Goal: Communication & Community: Answer question/provide support

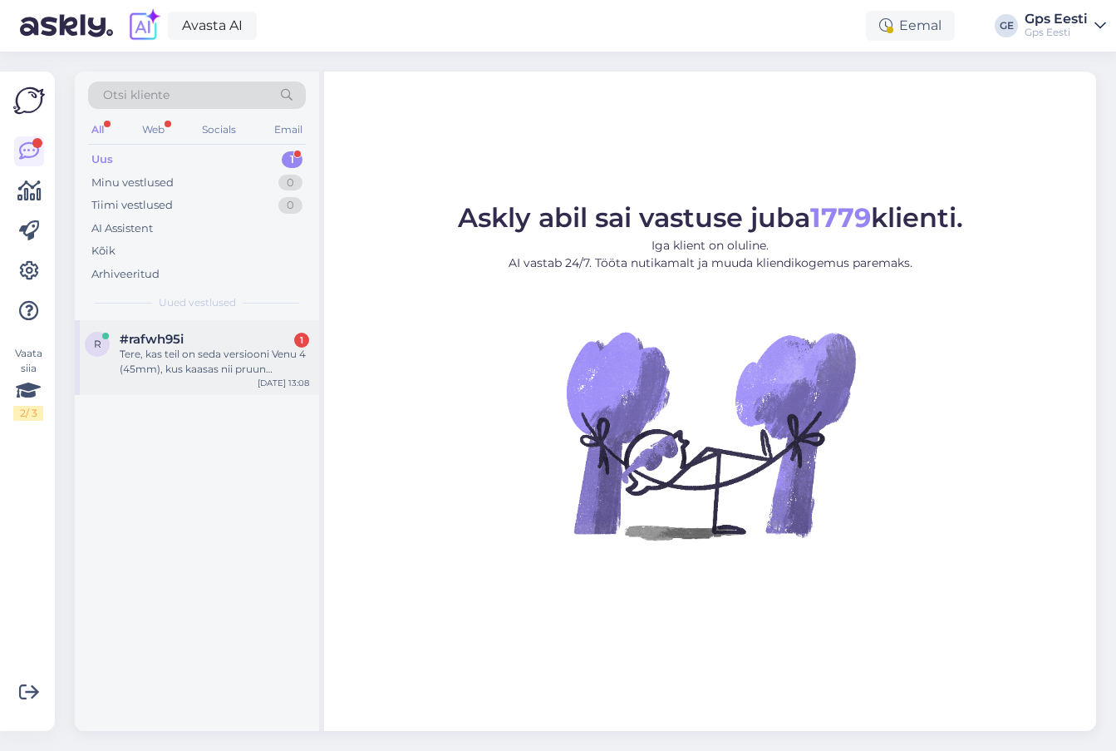
click at [199, 350] on div "Tere, kas teil on seda versiooni Venu 4 (45mm), kus kaasas nii pruun nahkrihm k…" at bounding box center [215, 362] width 190 height 30
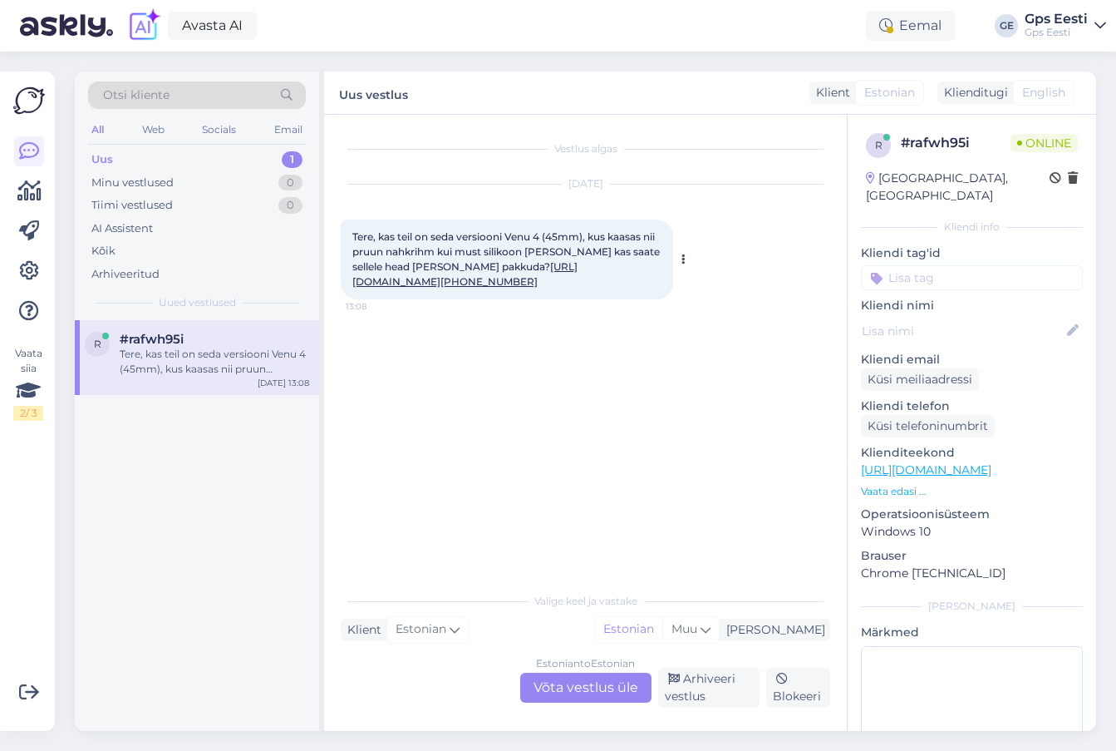
click at [549, 288] on link "https://www.garmin.com/et-EE/p/1614061/pn/010-03014-03/" at bounding box center [464, 273] width 225 height 27
click at [602, 687] on div "Estonian to Estonian Võta vestlus üle" at bounding box center [585, 687] width 131 height 30
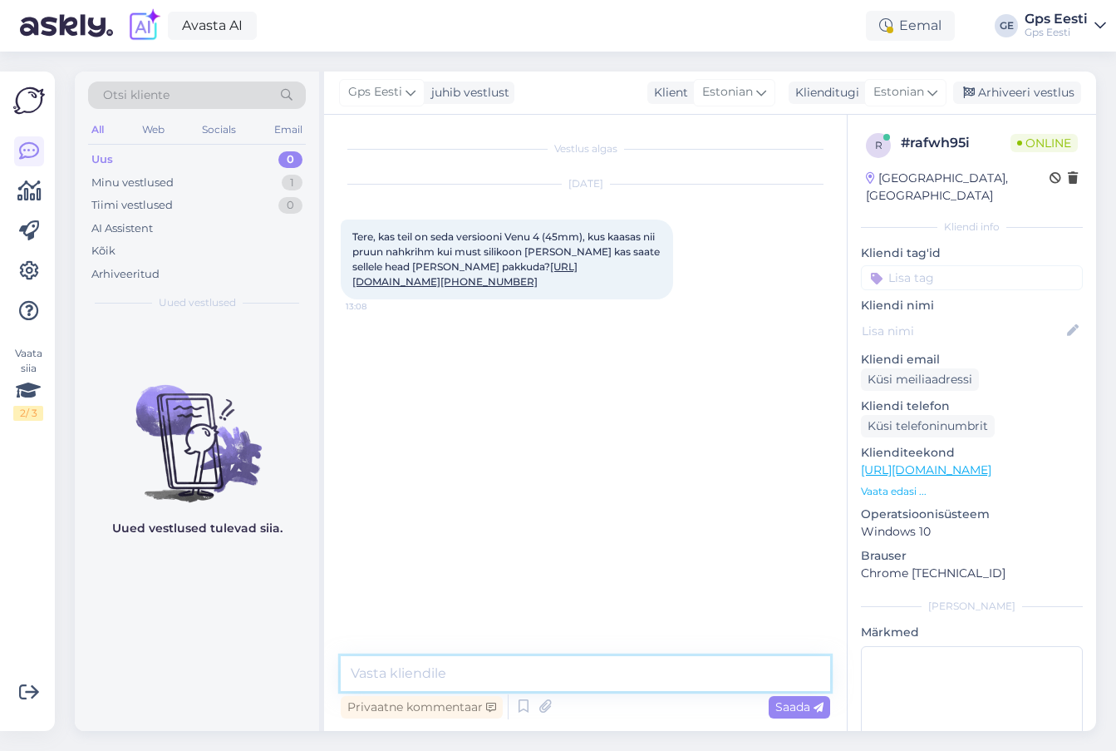
click at [574, 686] on textarea at bounding box center [586, 673] width 490 height 35
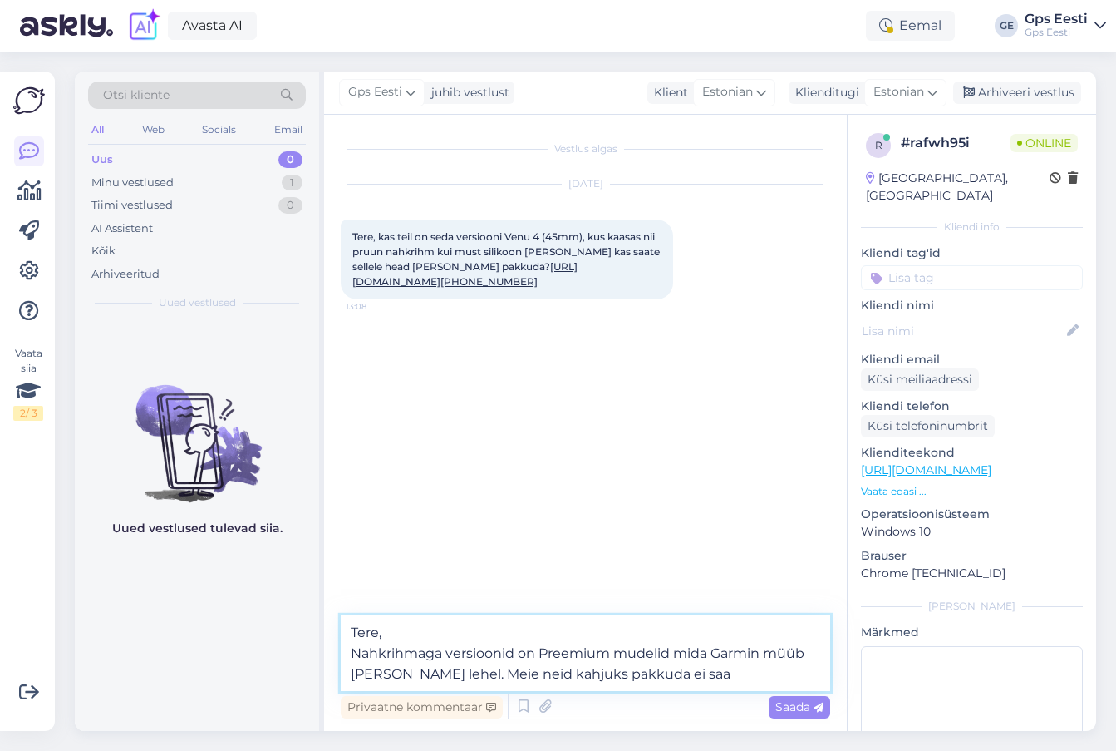
type textarea "Tere, Nahkrihmaga versioonid on Preemium mudelid mida Garmin müüb vaid enda leh…"
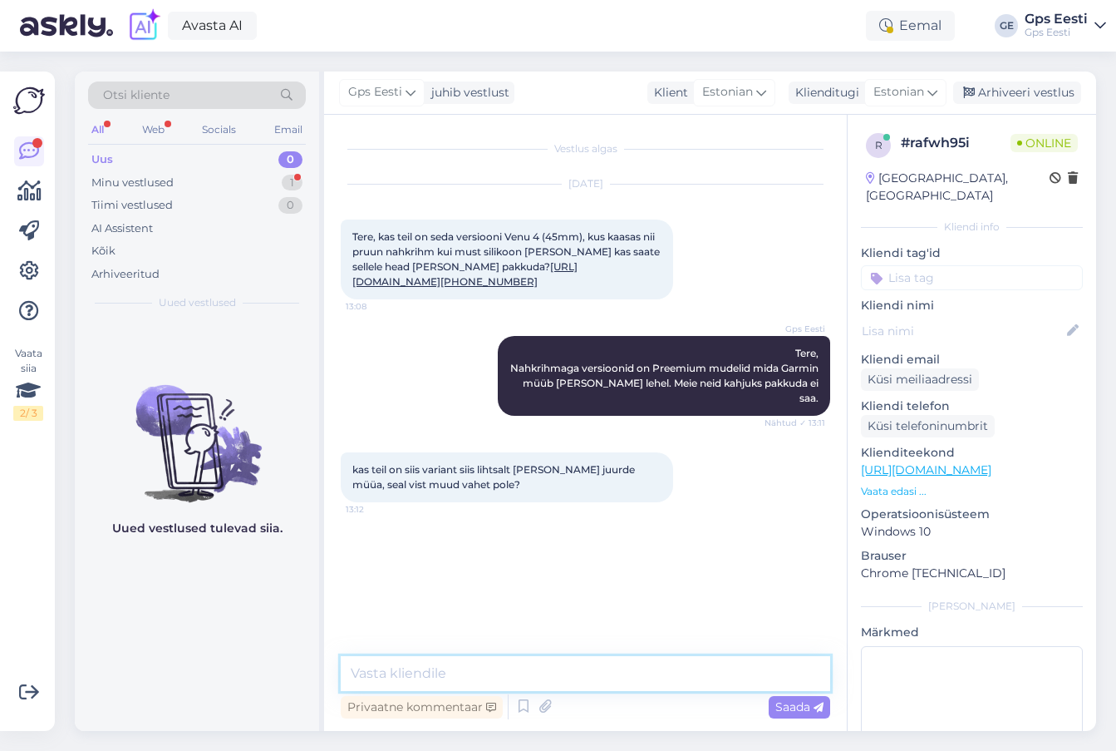
click at [514, 669] on textarea at bounding box center [586, 673] width 490 height 35
paste textarea "010-12932-24"
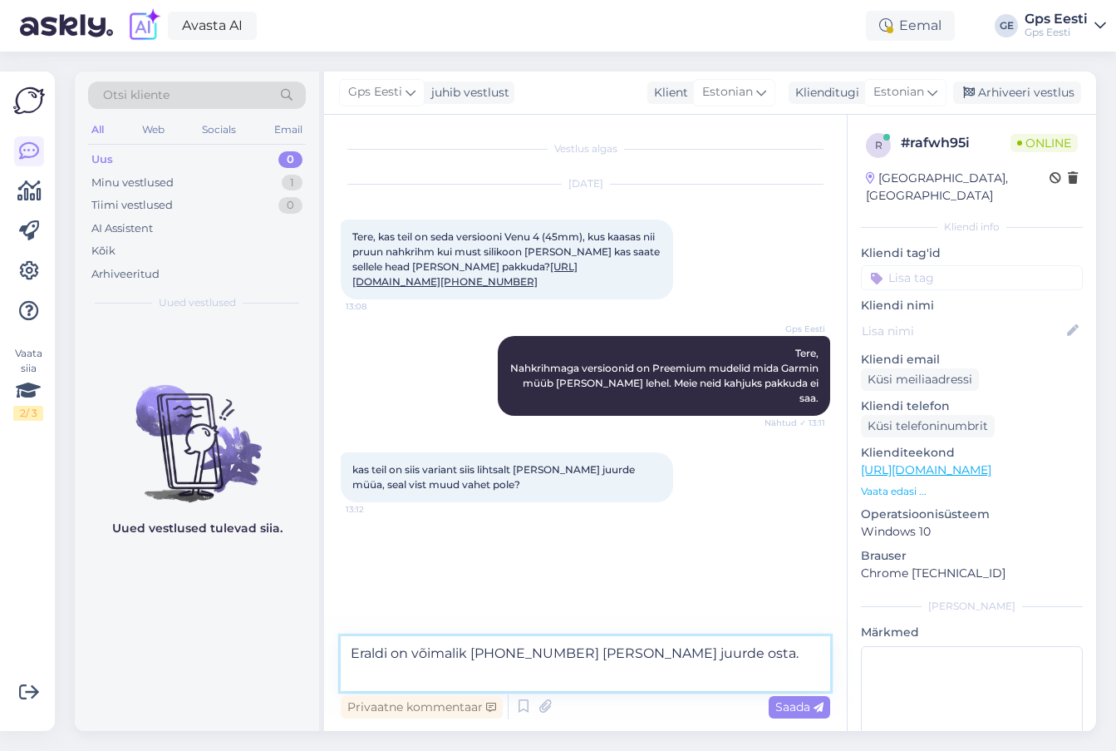
drag, startPoint x: 706, startPoint y: 651, endPoint x: 732, endPoint y: 652, distance: 25.8
click at [710, 652] on textarea "Eraldi on võimalik 010-12932-24 rihm juurde osta." at bounding box center [586, 663] width 490 height 55
paste textarea "60.95"
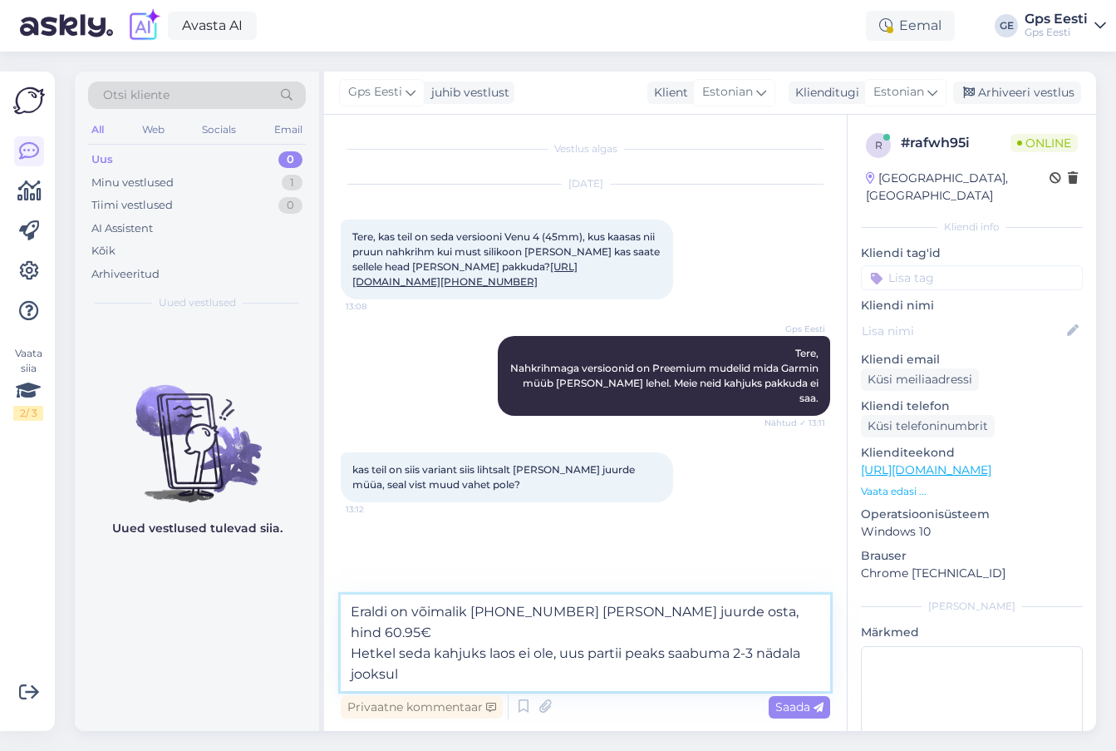
type textarea "Eraldi on võimalik 010-12932-24 rihm juurde osta, hind 60.95€ Hetkel seda kahju…"
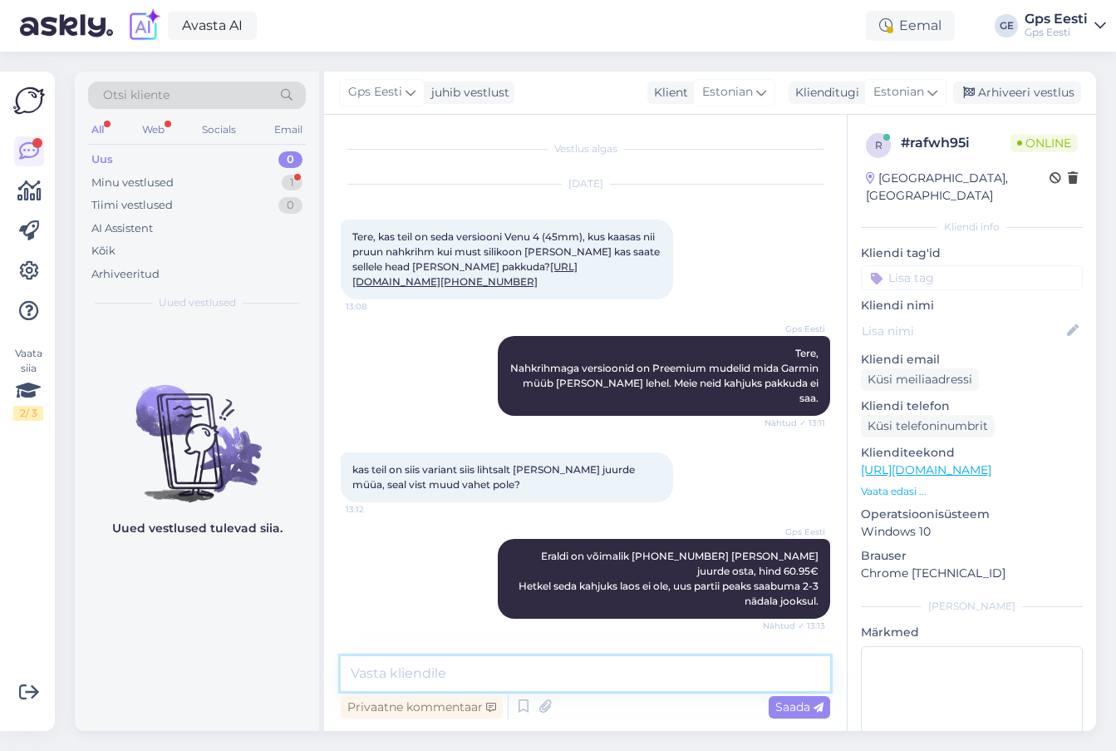
scroll to position [67, 0]
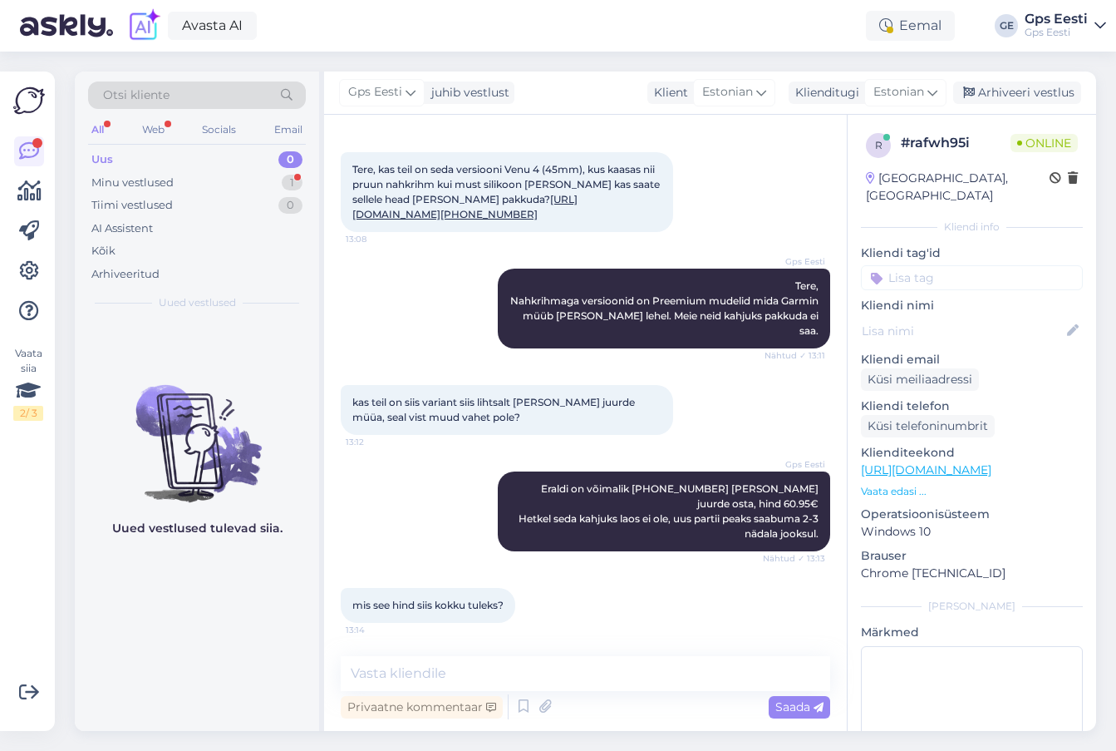
click at [253, 646] on div "Uued vestlused tulevad siia." at bounding box center [197, 525] width 244 height 411
click at [992, 462] on link "https://www.gpseesti.ee/sport/aktiivsus/venu-4-45mm:slateblack?_gl=1*1c2fl99*_u…" at bounding box center [926, 469] width 130 height 15
click at [472, 677] on textarea at bounding box center [586, 673] width 490 height 35
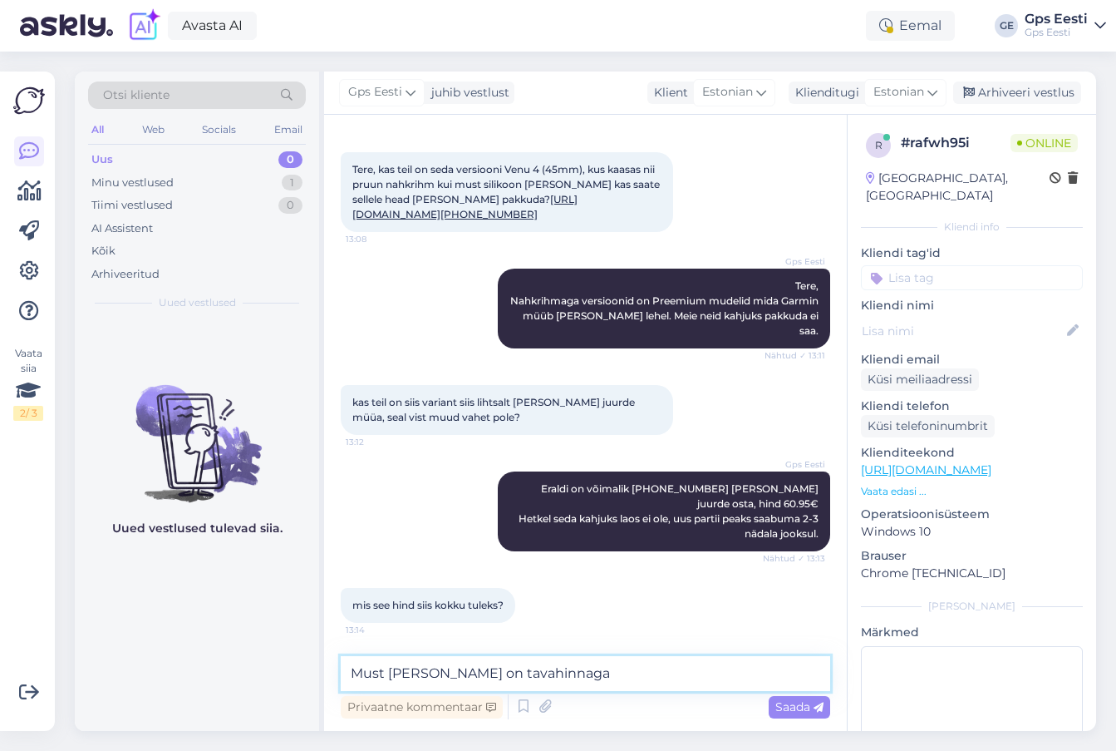
click at [549, 673] on textarea "Must kell on tavahinnaga" at bounding box center [586, 673] width 490 height 35
paste textarea "549,99"
click at [705, 680] on textarea "Must kell on tavahinnaga 549,99 (klubiliikmele" at bounding box center [586, 673] width 490 height 35
paste textarea "534,95"
drag, startPoint x: 774, startPoint y: 503, endPoint x: 825, endPoint y: 496, distance: 52.0
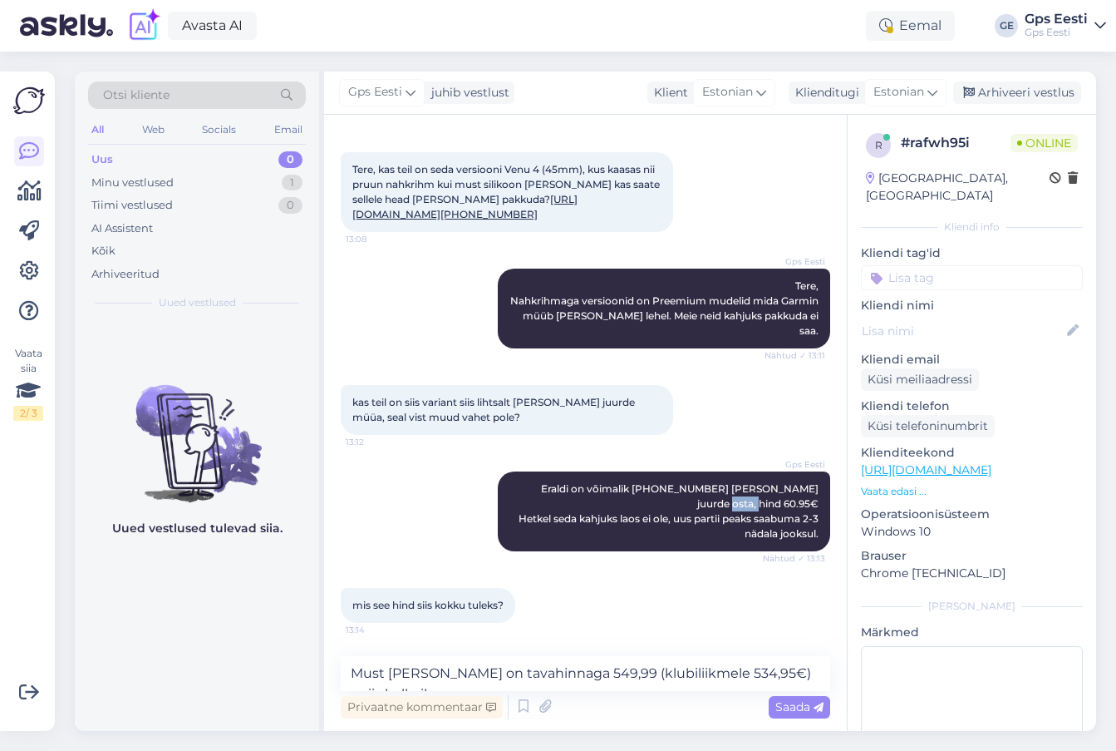
click at [825, 496] on div "Vestlus algas Oct 9 2025 Tere, kas teil on seda versiooni Venu 4 (45mm), kus ka…" at bounding box center [593, 386] width 505 height 510
copy span "60.95€"
click at [828, 667] on textarea "Must kell on tavahinnaga 549,99 (klubiliikmele 534,95€) + siis kellarihm" at bounding box center [586, 673] width 490 height 35
paste textarea "60.95€"
type textarea "Must kell on tavahinnaga 549,99 (klubiliikmele 534,95€) + siis kellarihm 60.95€"
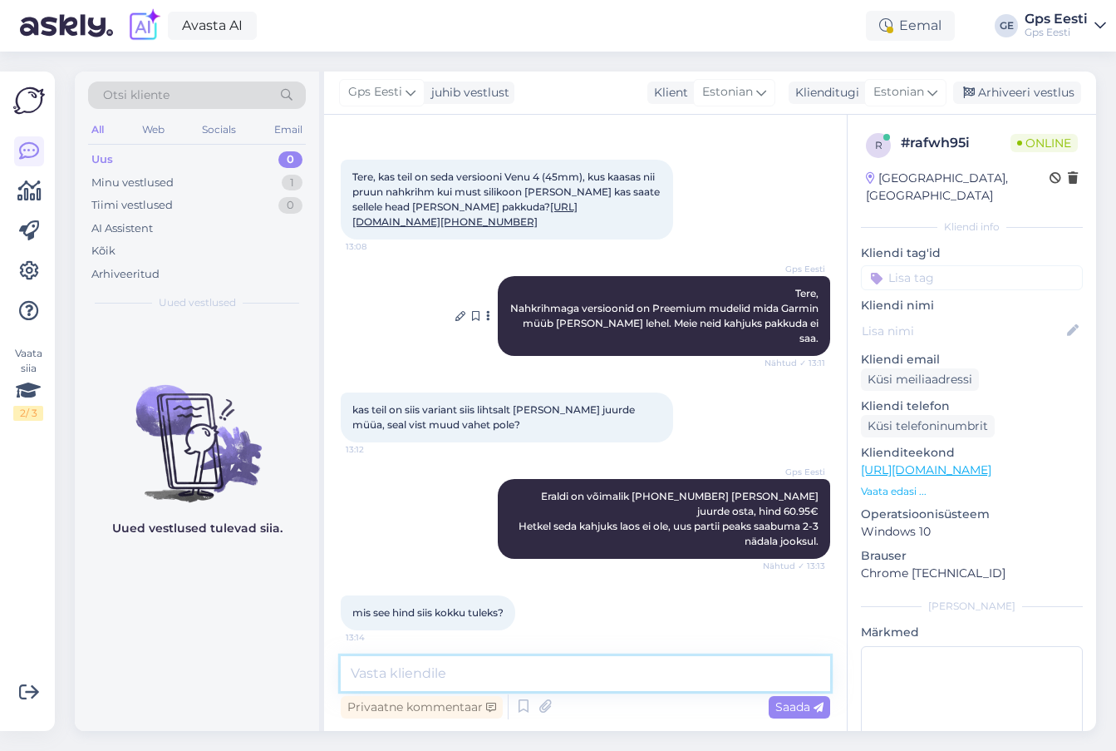
scroll to position [0, 0]
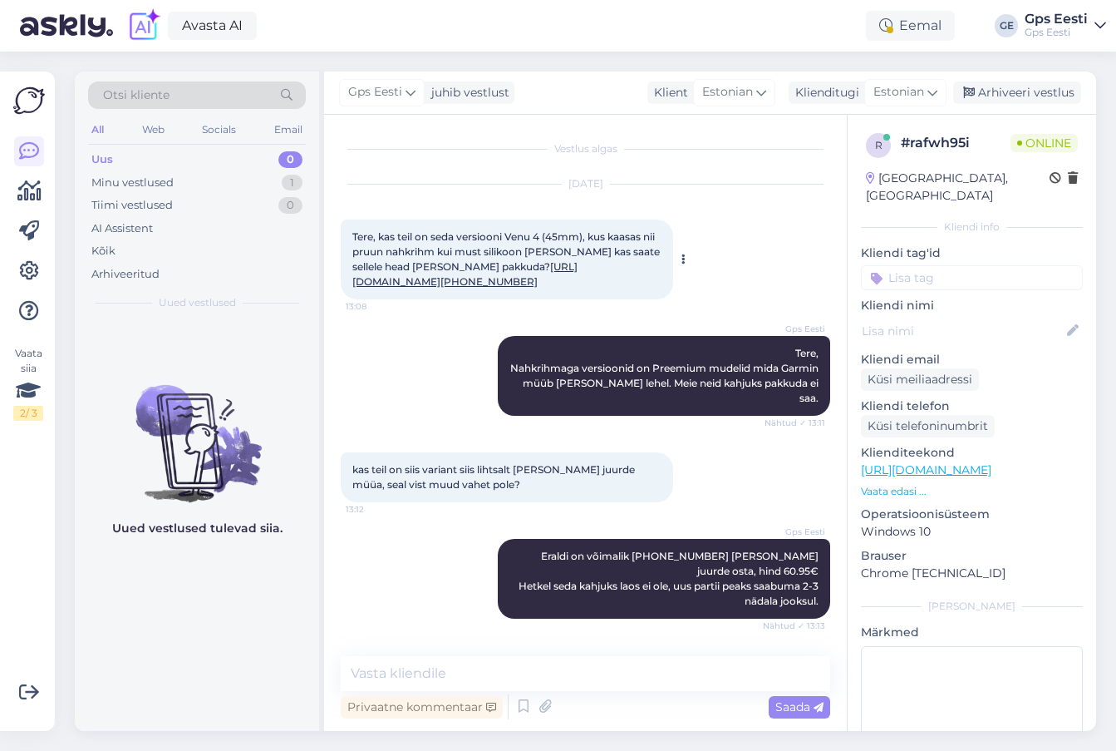
click at [547, 288] on link "https://www.garmin.com/et-EE/p/1614061/pn/010-03014-03/" at bounding box center [464, 273] width 225 height 27
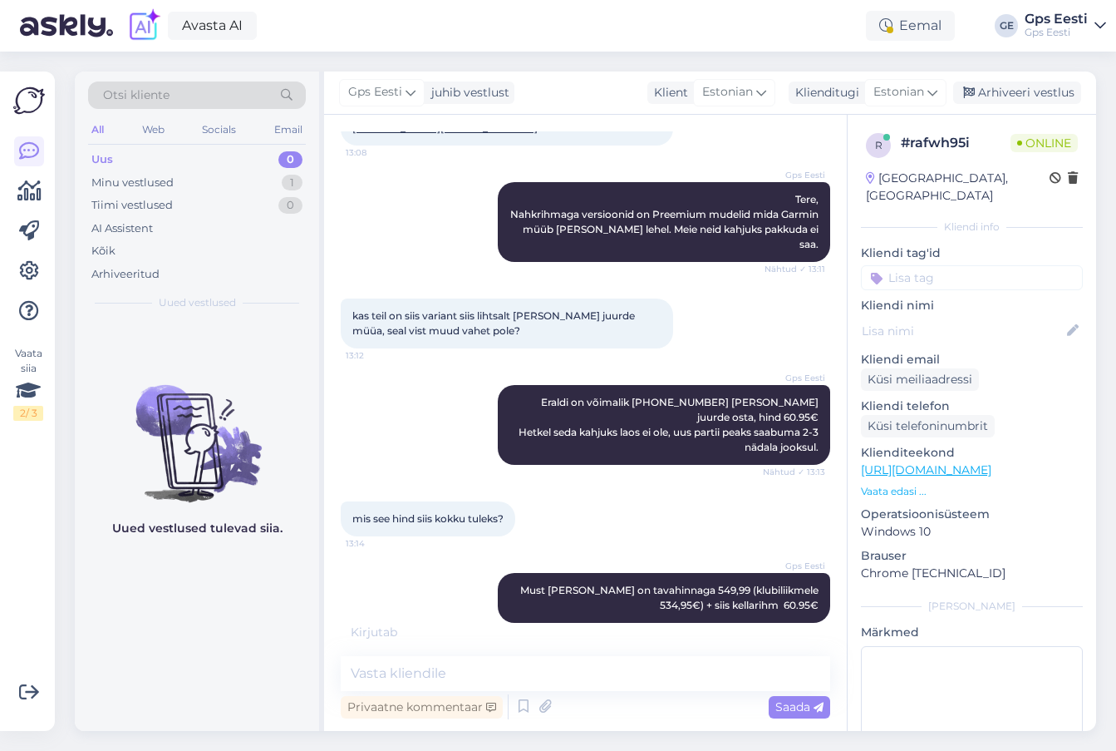
scroll to position [225, 0]
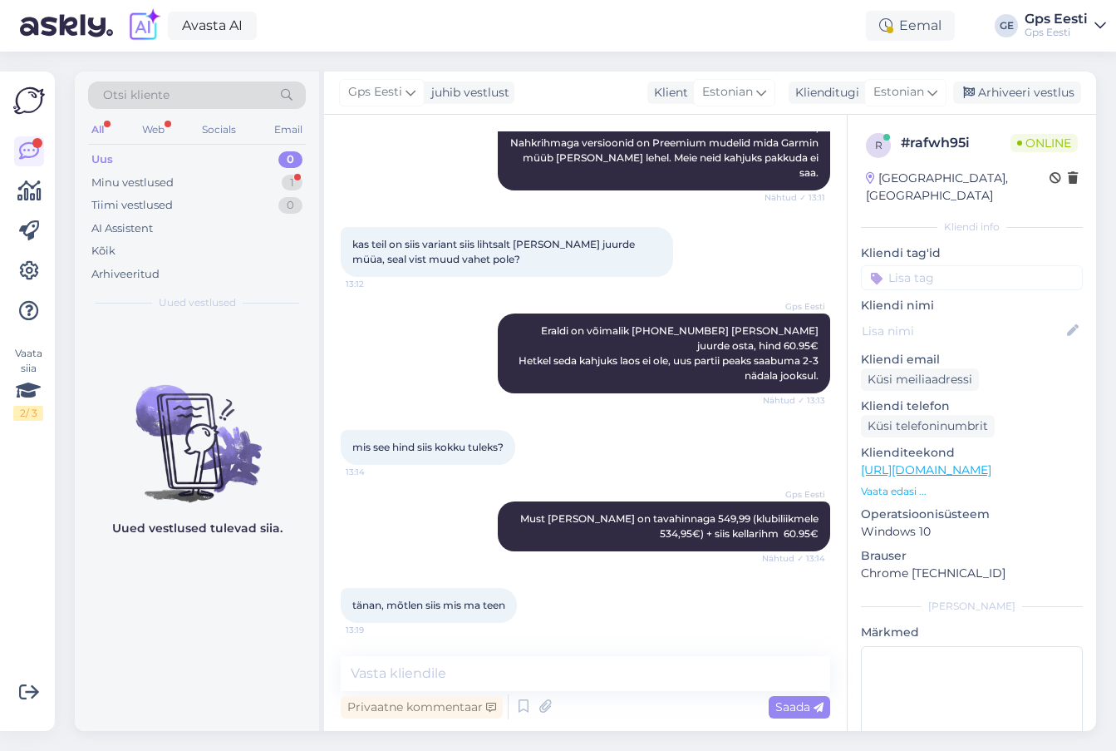
click at [185, 631] on div "Uued vestlused tulevad siia." at bounding box center [197, 525] width 244 height 411
click at [569, 680] on textarea at bounding box center [586, 673] width 490 height 35
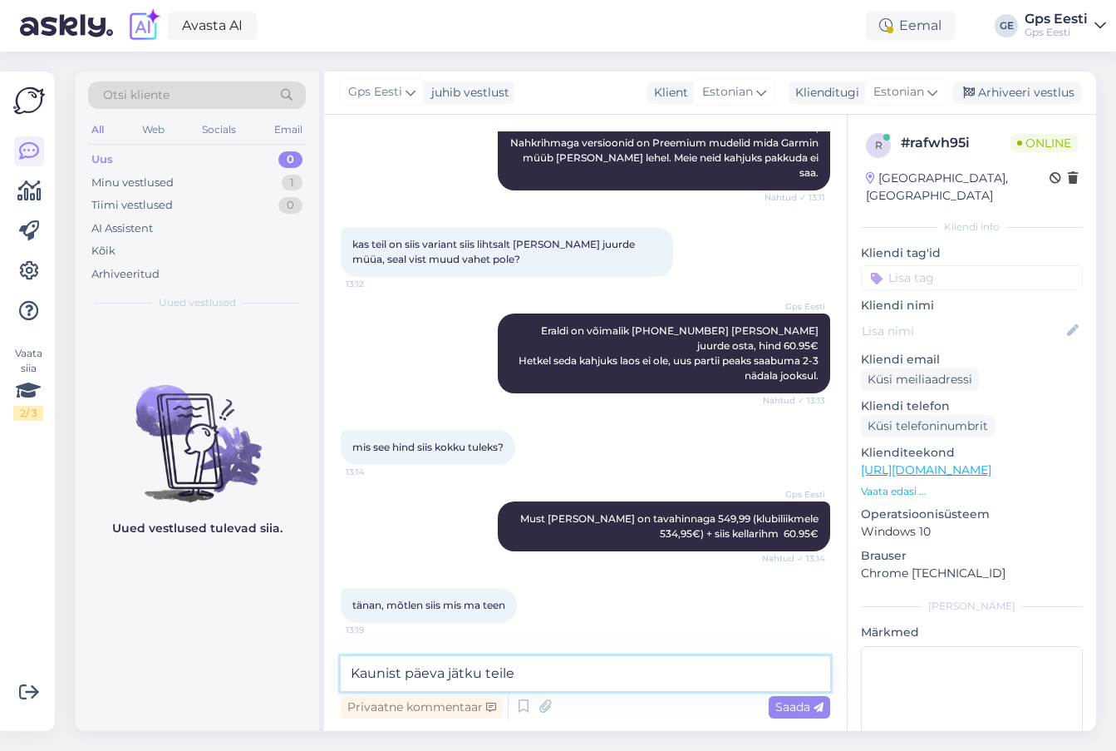
type textarea "Kaunist päeva jätku teile!"
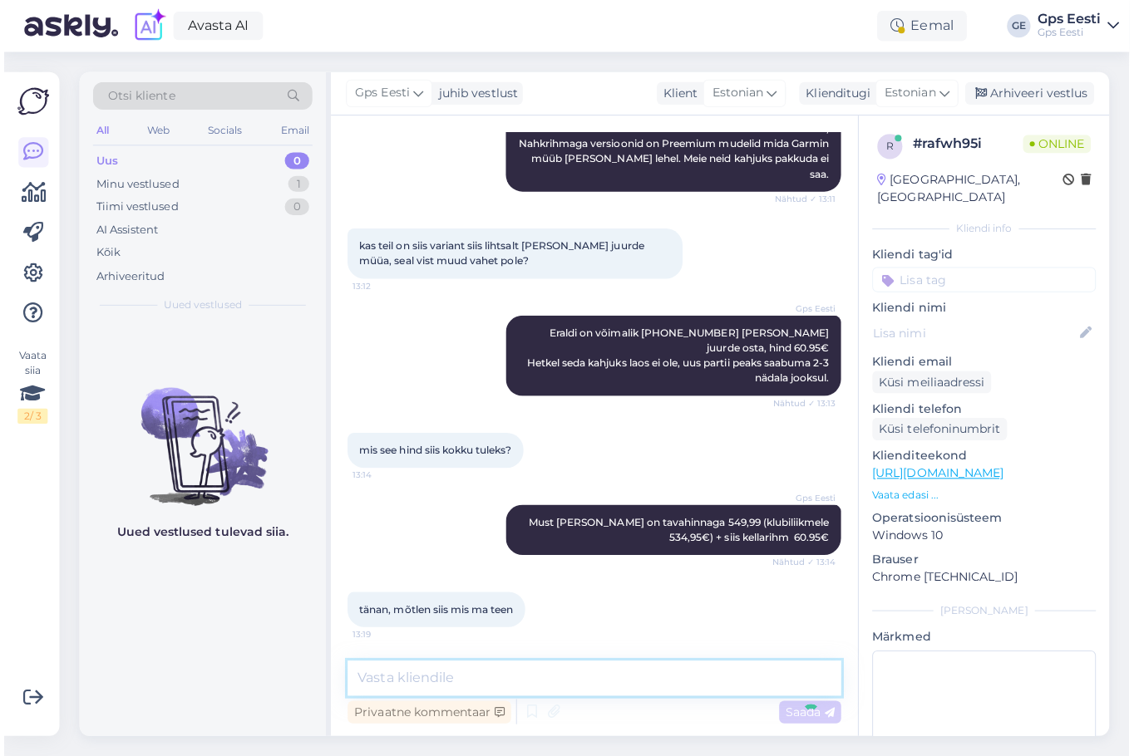
scroll to position [297, 0]
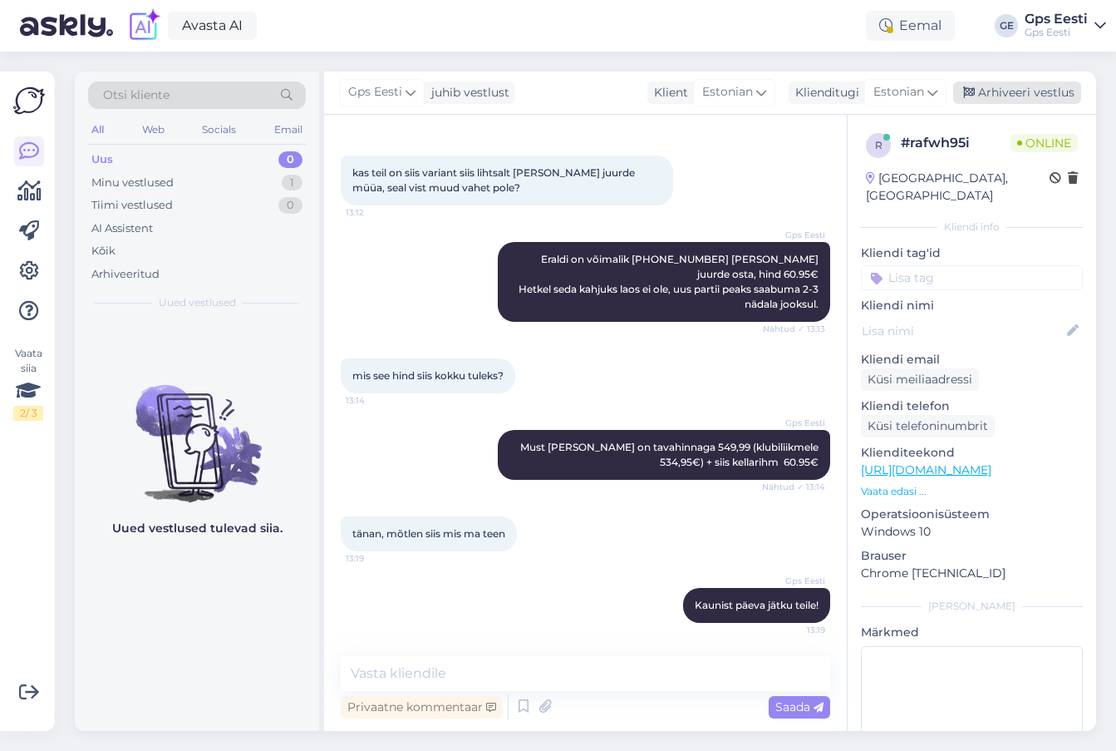
click at [1001, 97] on div "Arhiveeri vestlus" at bounding box center [1017, 92] width 128 height 22
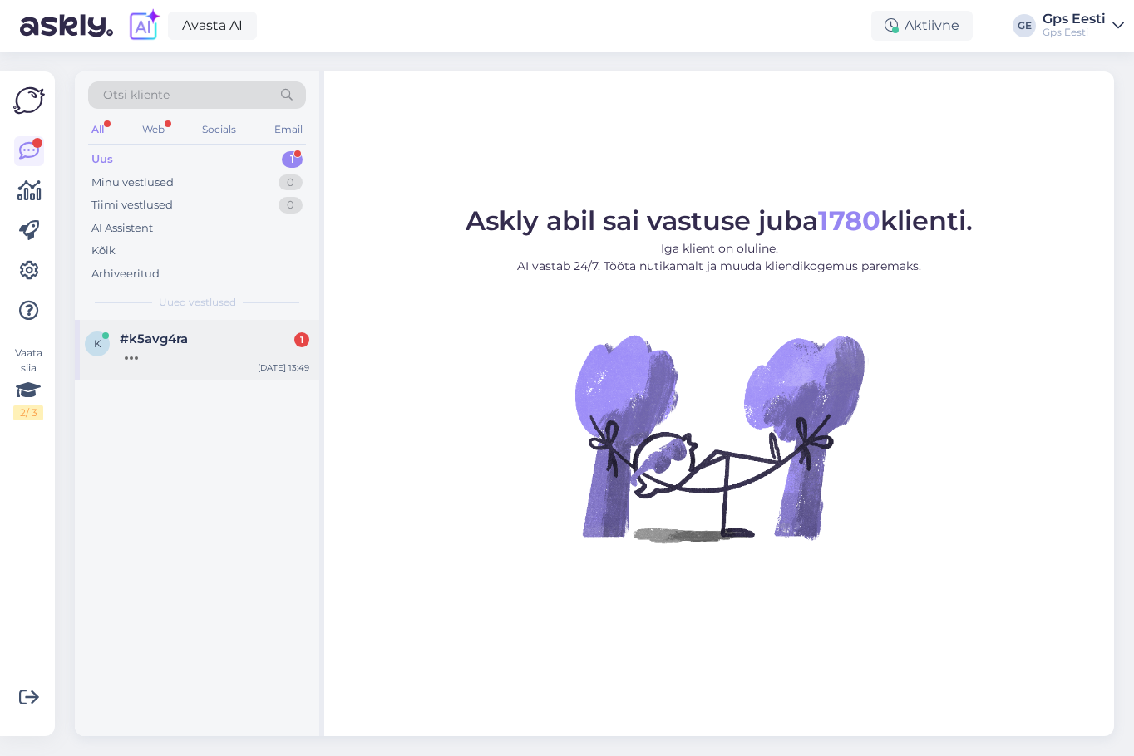
click at [146, 349] on div at bounding box center [215, 354] width 190 height 15
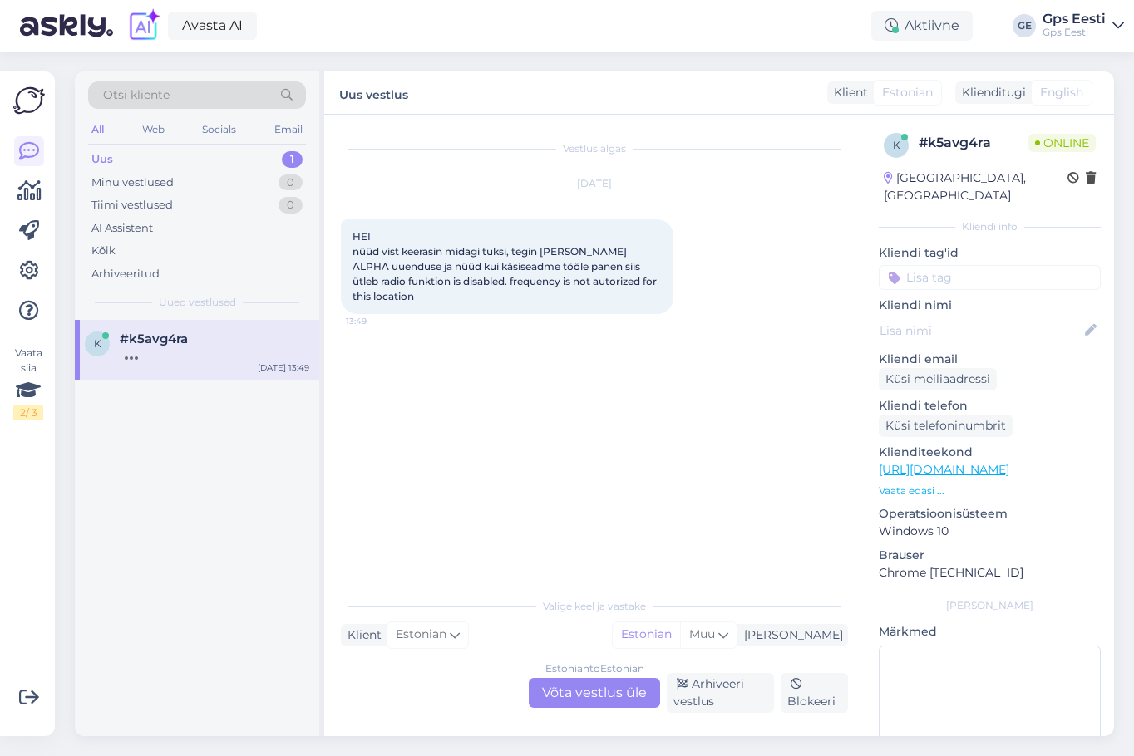
click at [600, 699] on div "Estonian to Estonian Võta vestlus üle" at bounding box center [594, 693] width 131 height 30
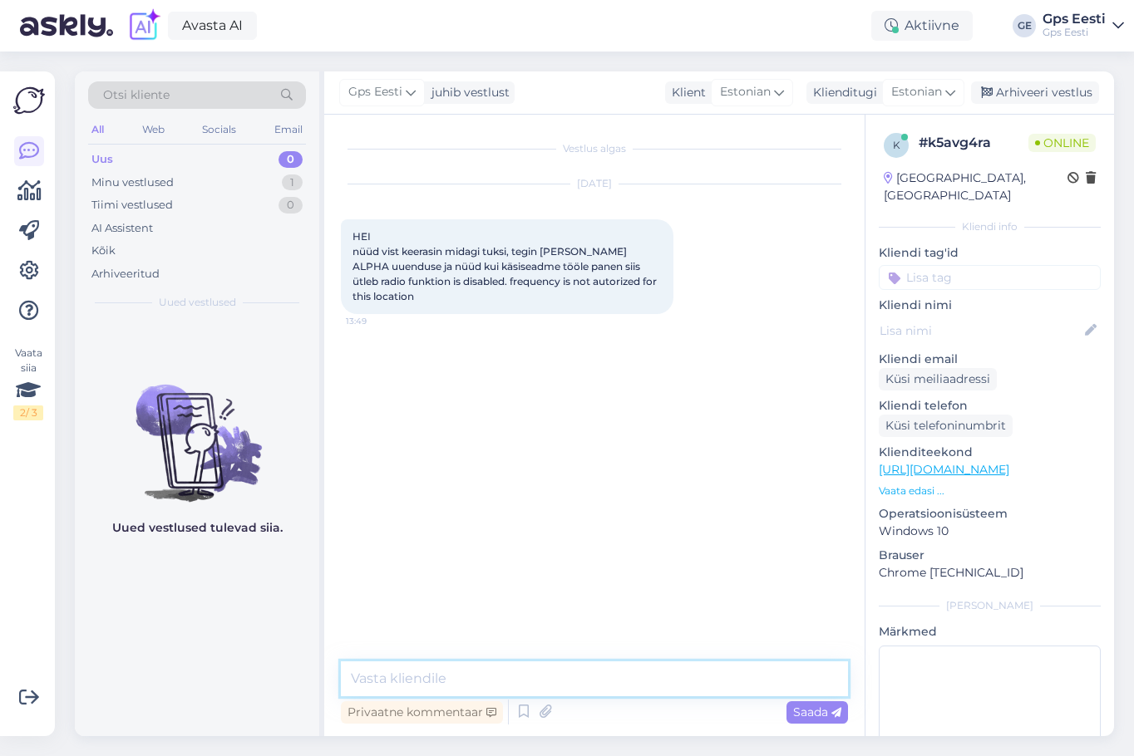
click at [455, 683] on textarea at bounding box center [594, 679] width 507 height 35
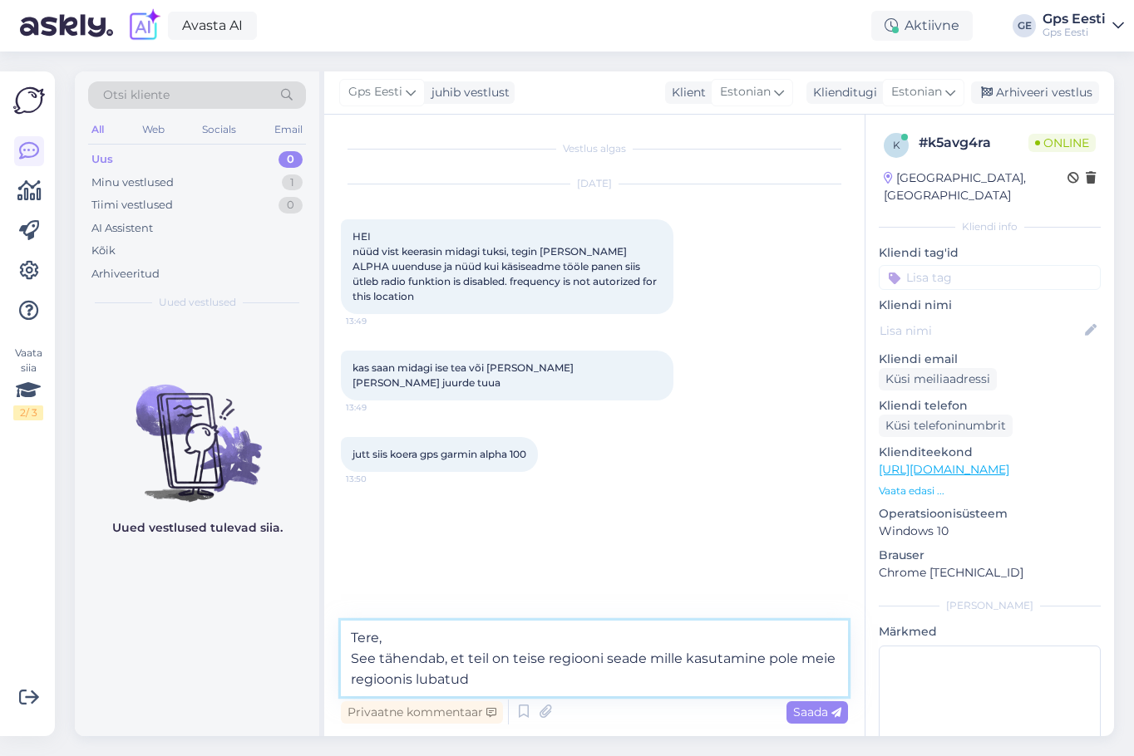
type textarea "Tere, See tähendab, et teil on teise regiooni seade mille kasutamine pole meie …"
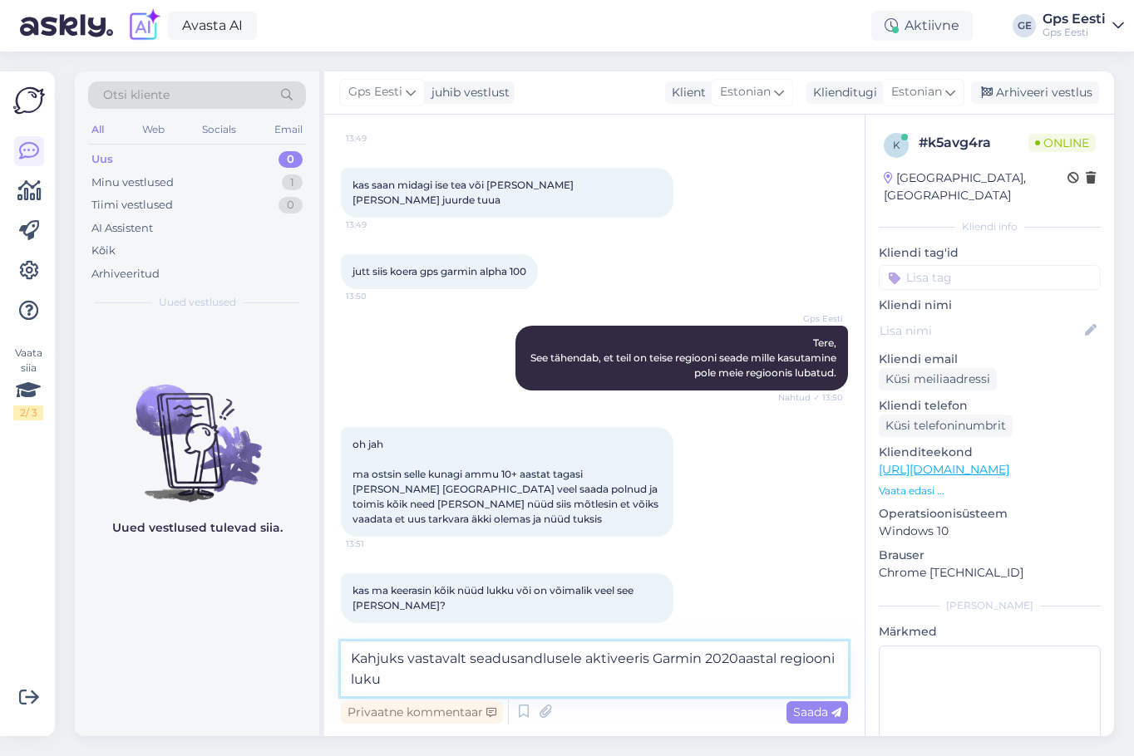
scroll to position [254, 0]
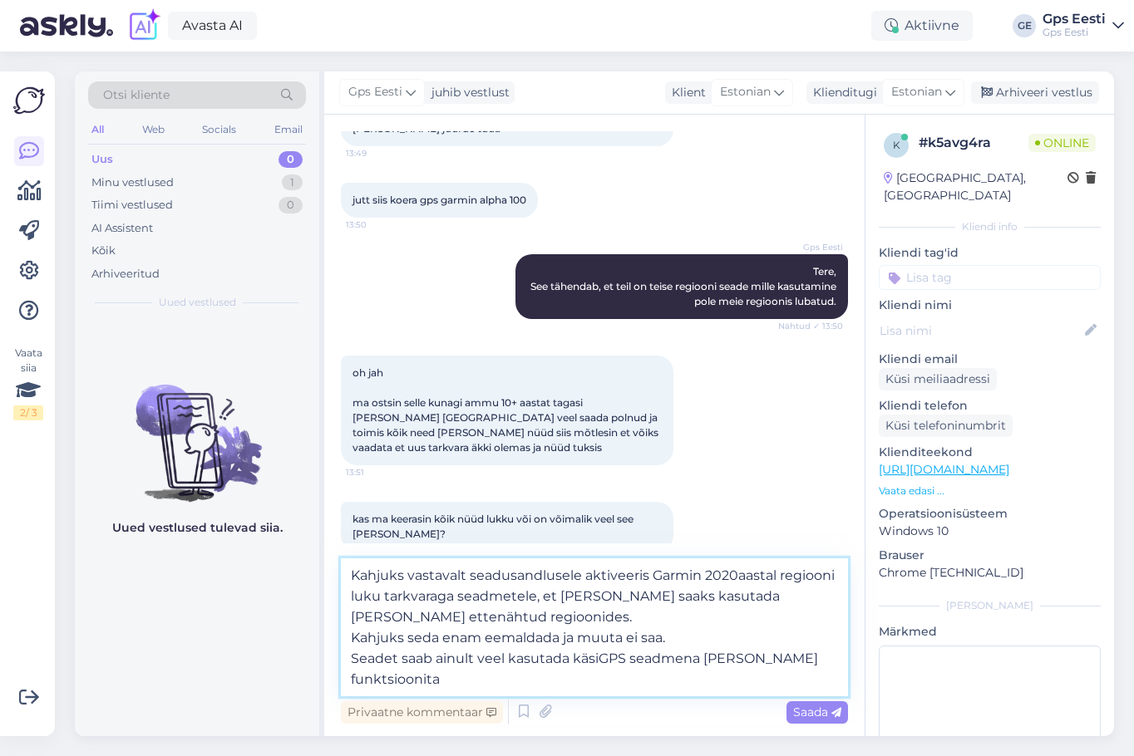
type textarea "Kahjuks vastavalt seadusandlusele aktiveeris Garmin 2020aastal regiooni luku ta…"
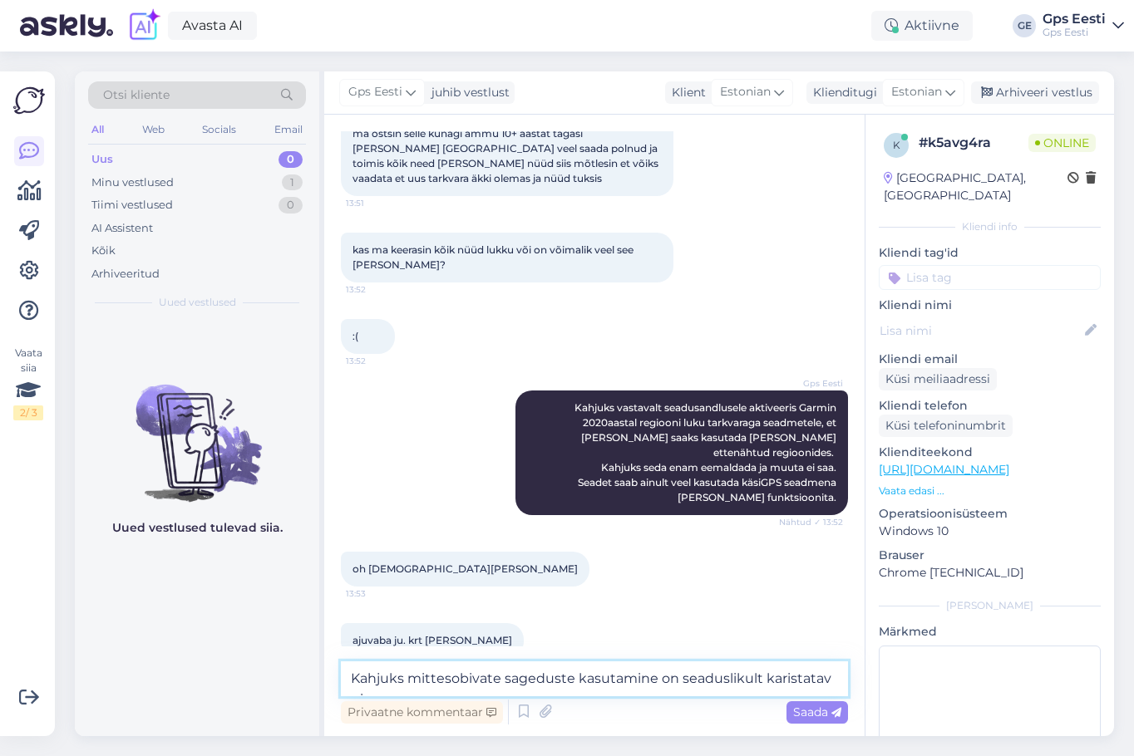
scroll to position [541, 0]
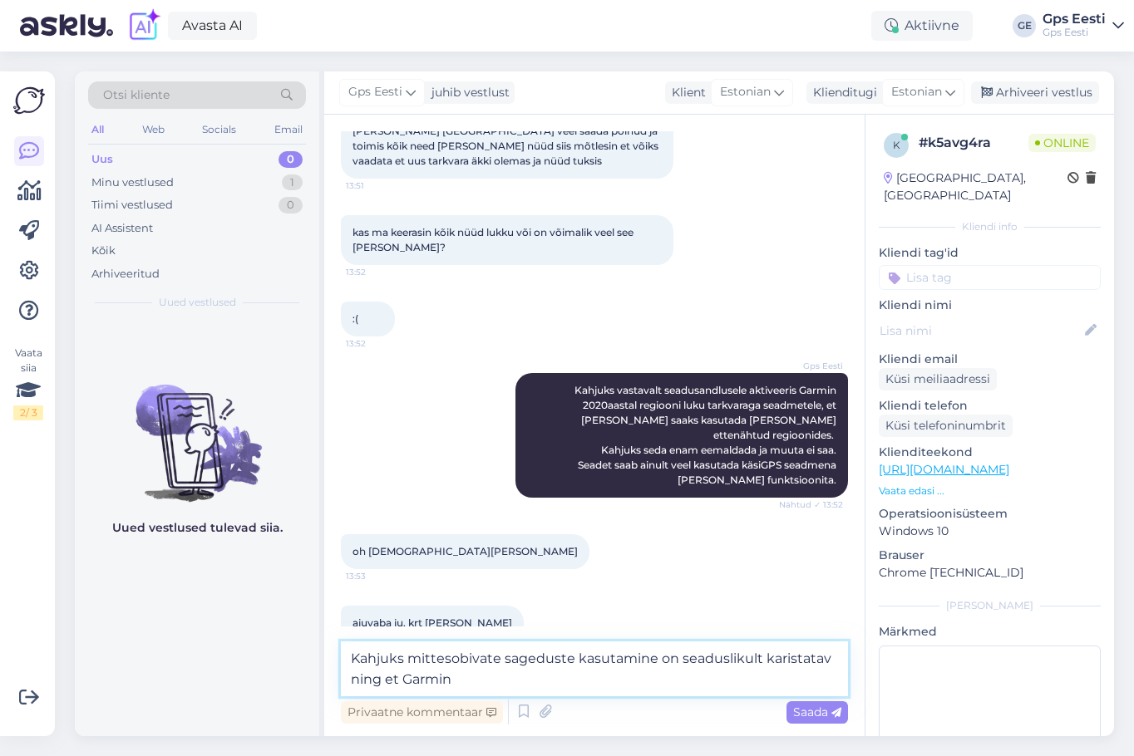
click at [490, 678] on textarea "Kahjuks mittesobivate sageduste kasutamine on seaduslikult karistatav ning et G…" at bounding box center [594, 669] width 507 height 55
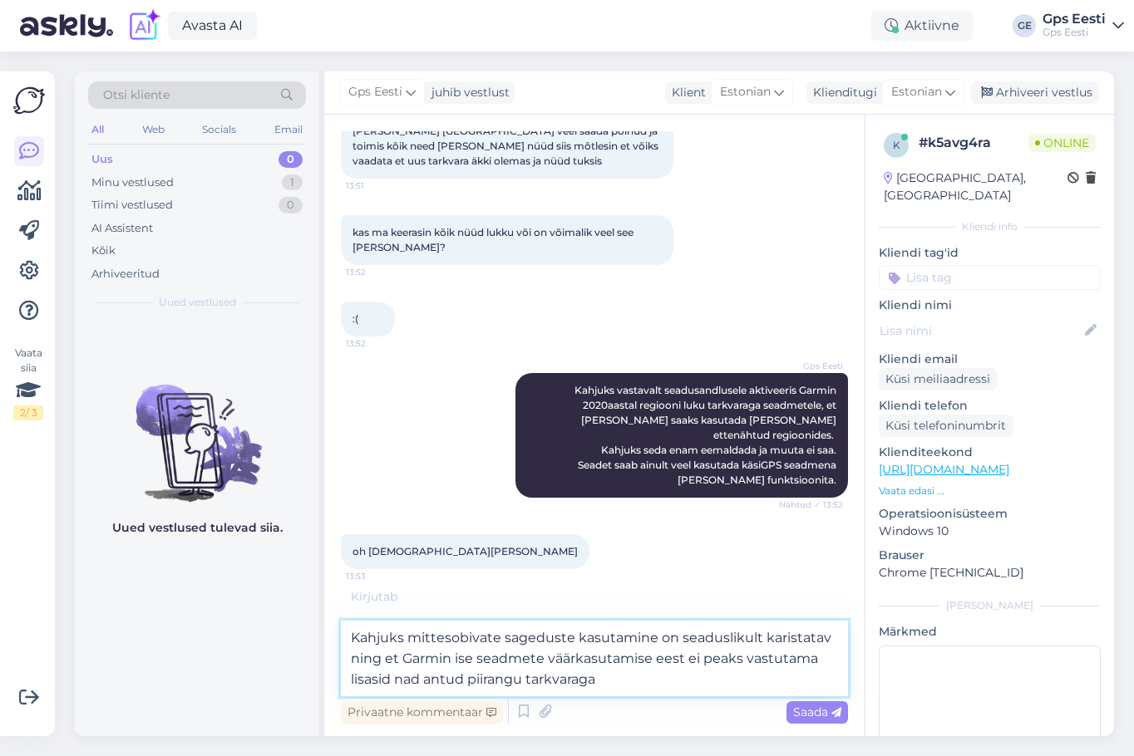
type textarea "Kahjuks mittesobivate sageduste kasutamine on seaduslikult karistatav ning et G…"
click at [696, 686] on textarea "Kahjuks mittesobivate sageduste kasutamine on seaduslikult karistatav ning et G…" at bounding box center [594, 659] width 507 height 76
click at [661, 681] on textarea "Kahjuks mittesobivate sageduste kasutamine on seaduslikult karistatav ning et G…" at bounding box center [594, 659] width 507 height 76
click at [667, 680] on textarea "Kahjuks mittesobivate sageduste kasutamine on seaduslikult karistatav ning et G…" at bounding box center [594, 659] width 507 height 76
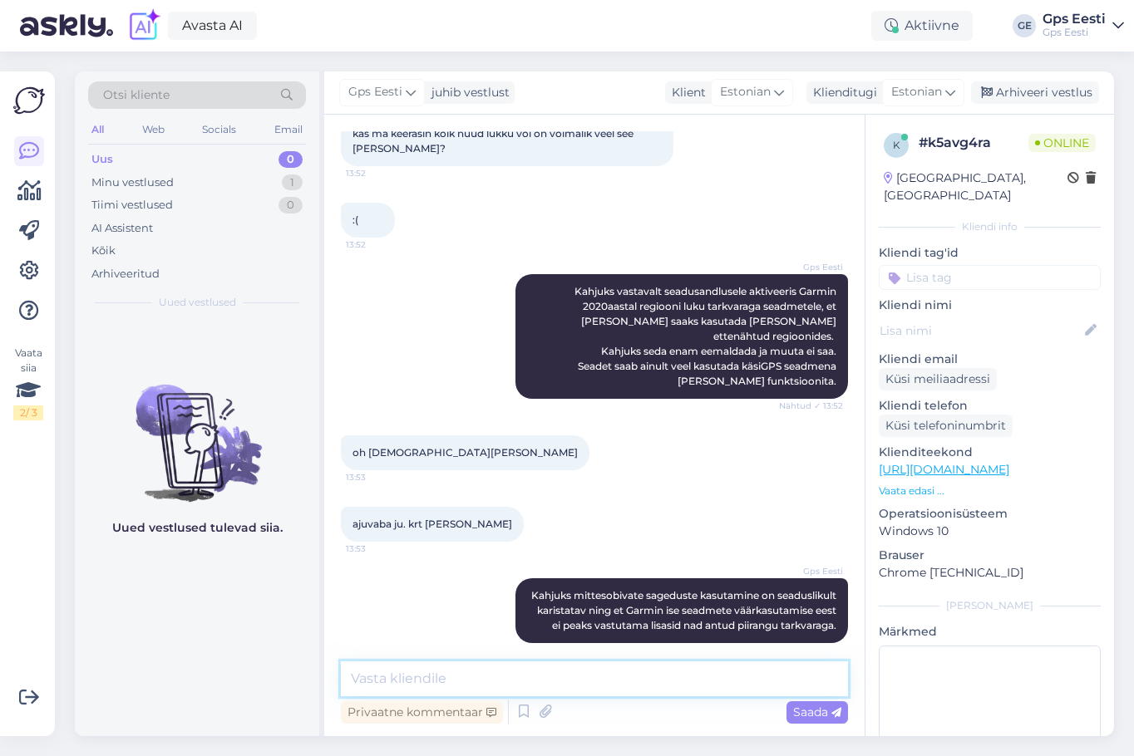
scroll to position [726, 0]
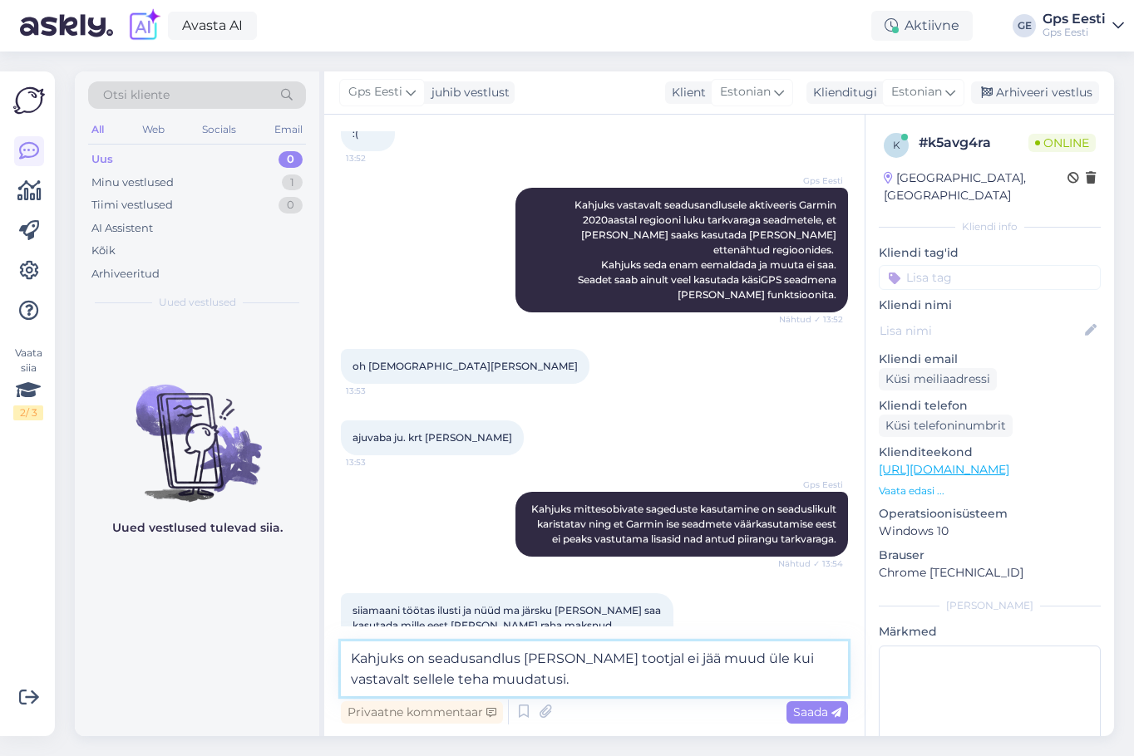
type textarea "Kahjuks on seadusandlus [PERSON_NAME] tootjal ei jää muud üle kui vastavalt sel…"
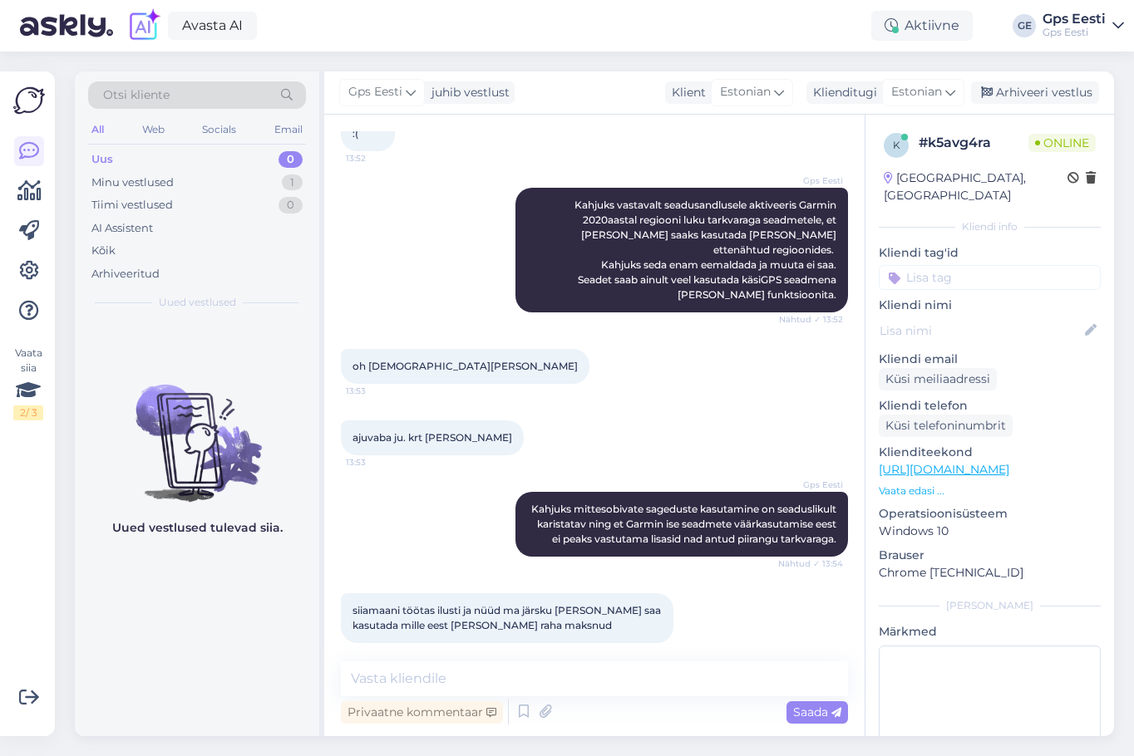
click at [622, 658] on div "Vestlus algas [DATE] HEI nüüd vist keerasin midagi tuksi, tegin GARMIN ALPHA uu…" at bounding box center [594, 426] width 540 height 622
click at [595, 682] on textarea at bounding box center [594, 679] width 507 height 35
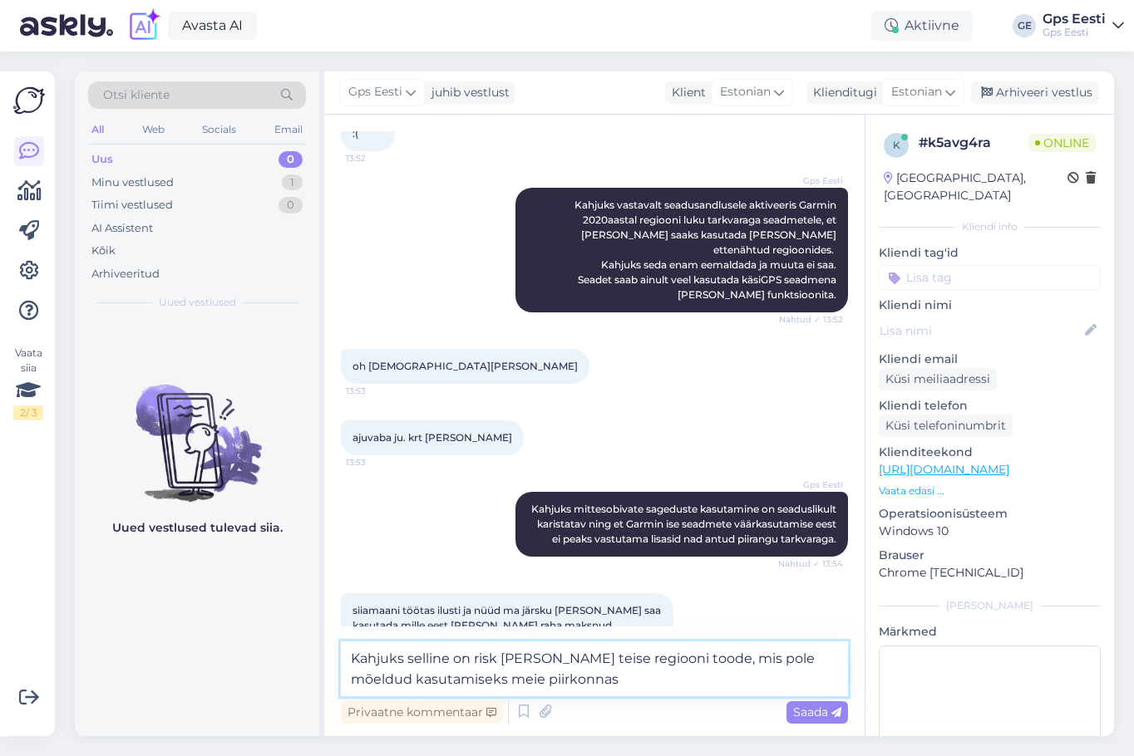
type textarea "Kahjuks selline on risk [PERSON_NAME] teise regiooni toode, mis pole mõeldud ka…"
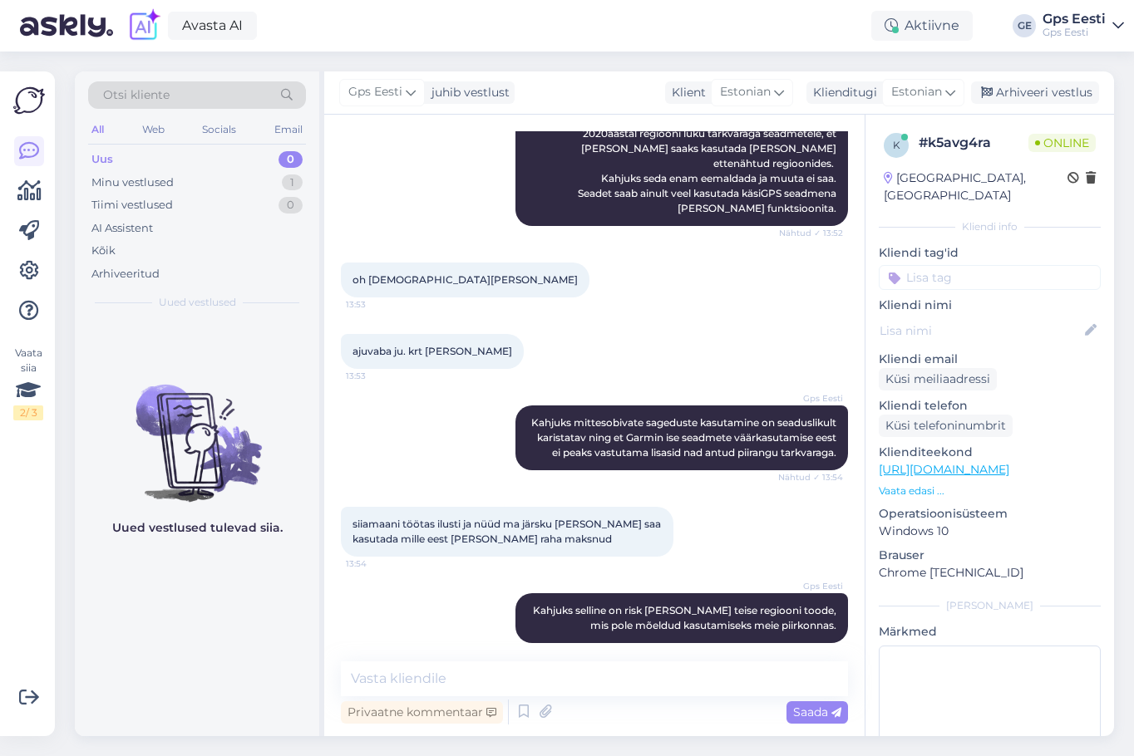
scroll to position [899, 0]
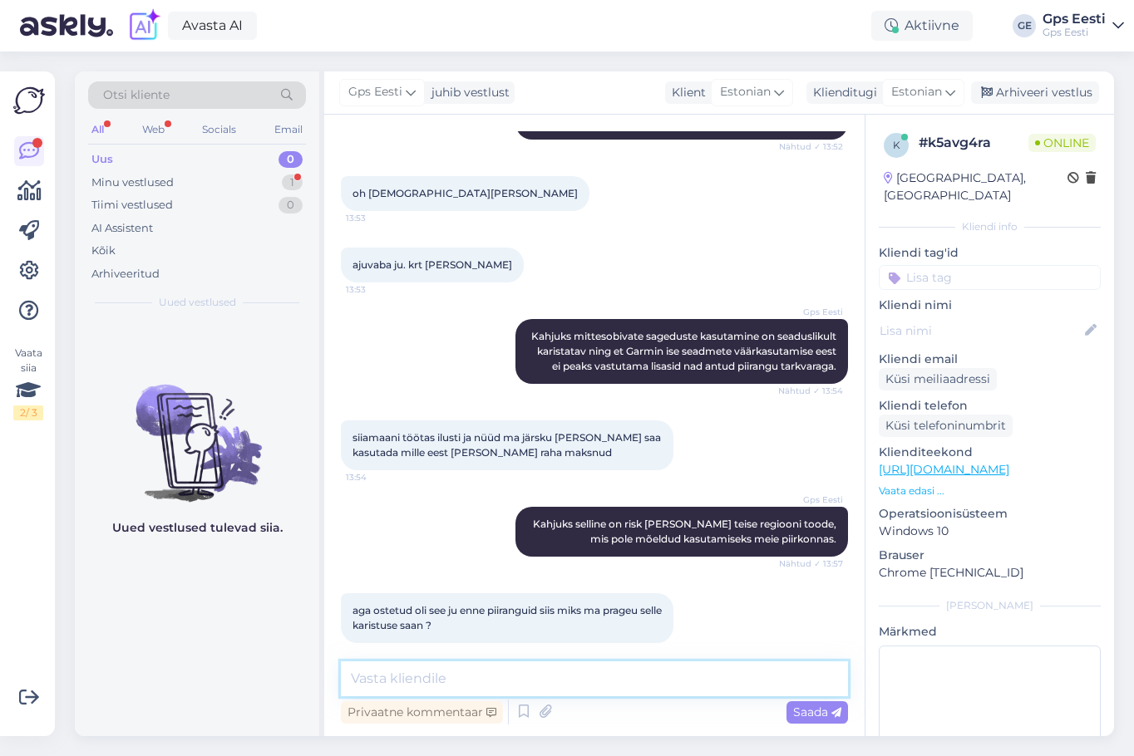
click at [469, 662] on textarea at bounding box center [594, 679] width 507 height 35
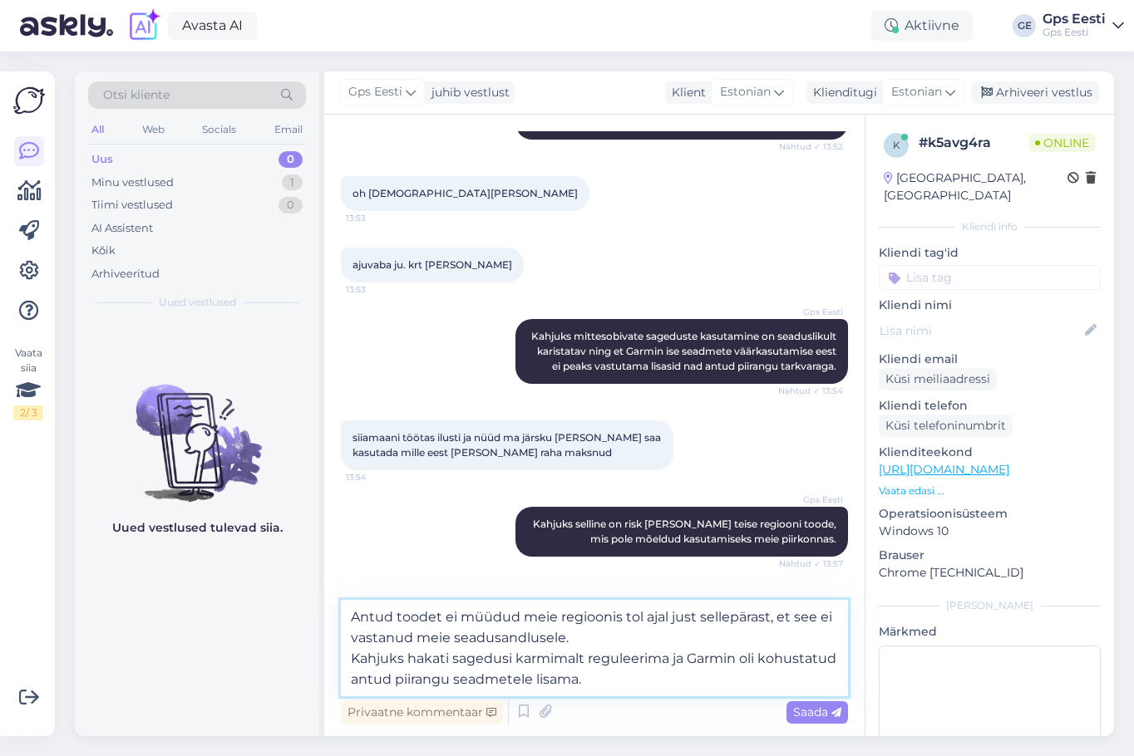
scroll to position [961, 0]
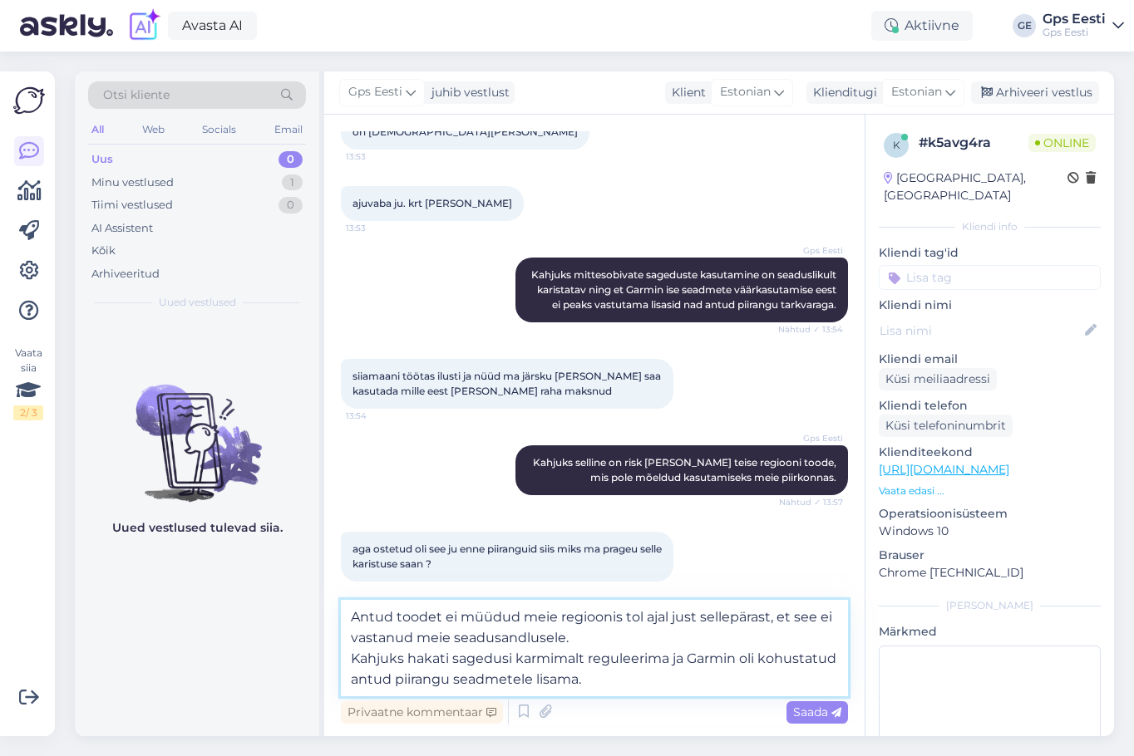
click at [620, 667] on textarea "Antud toodet ei müüdud meie regioonis tol ajal just sellepärast, et see ei vast…" at bounding box center [594, 648] width 507 height 96
click at [614, 681] on textarea "Antud toodet ei müüdud meie regioonis tol ajal just sellepärast, et see ei vast…" at bounding box center [594, 648] width 507 height 96
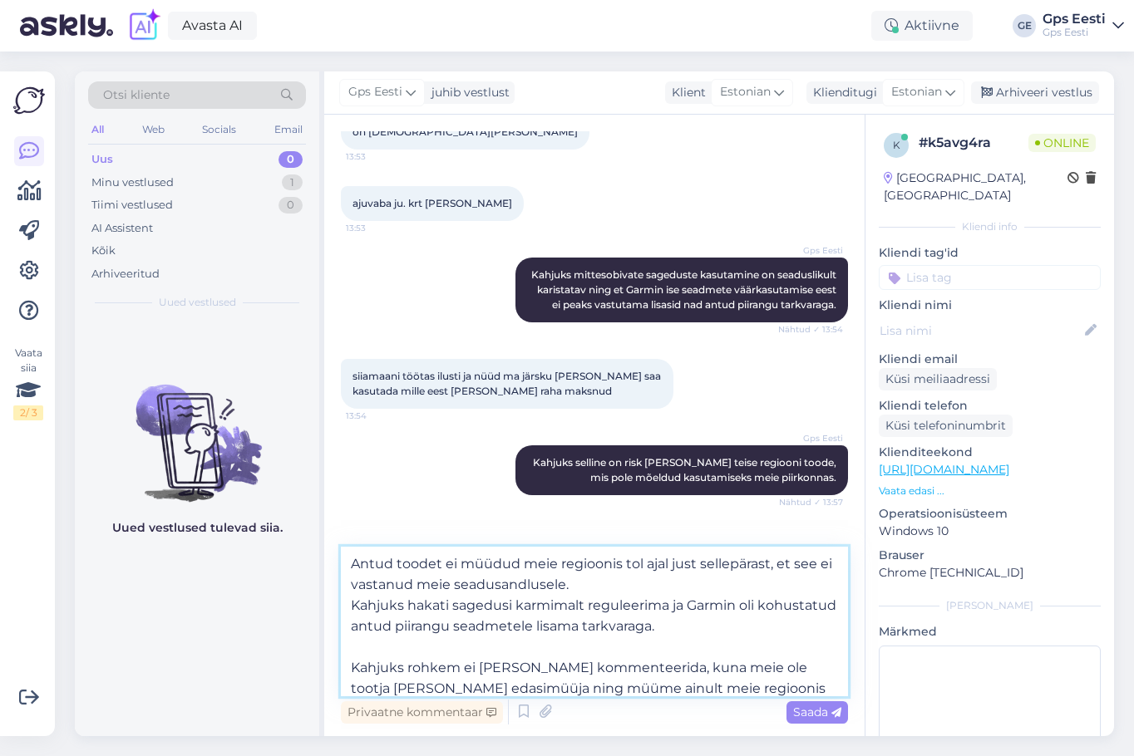
scroll to position [21, 0]
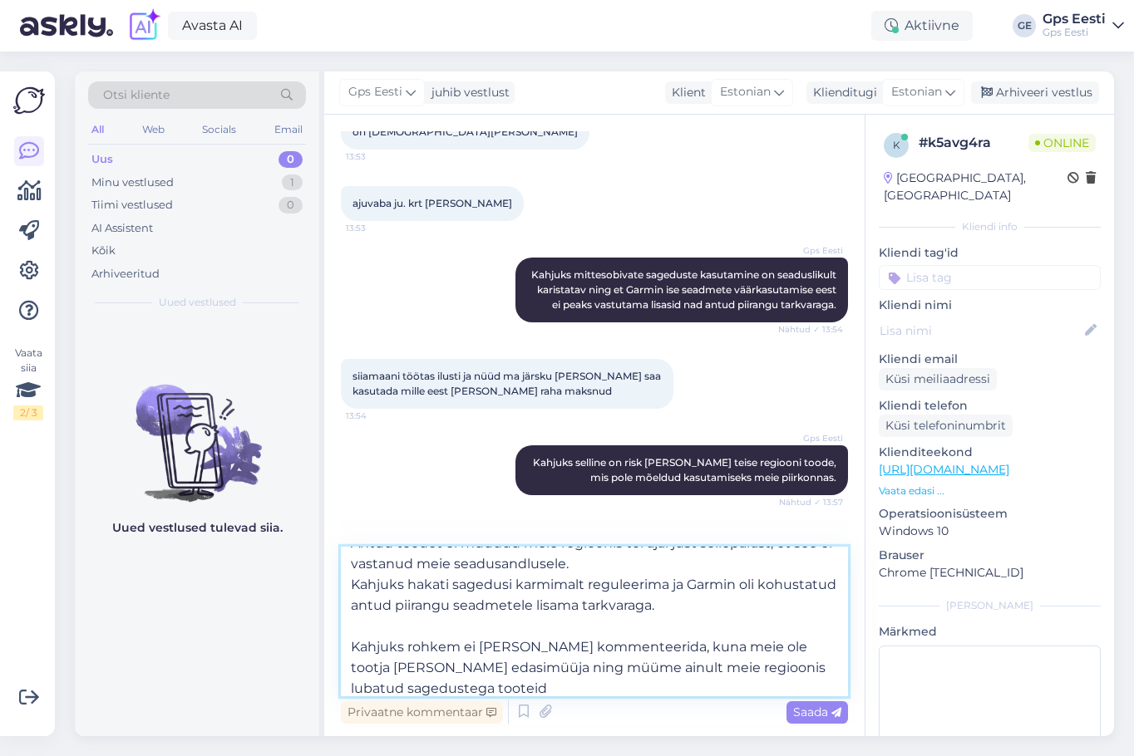
type textarea "Antud toodet ei müüdud meie regioonis tol ajal just sellepärast, et see ei vast…"
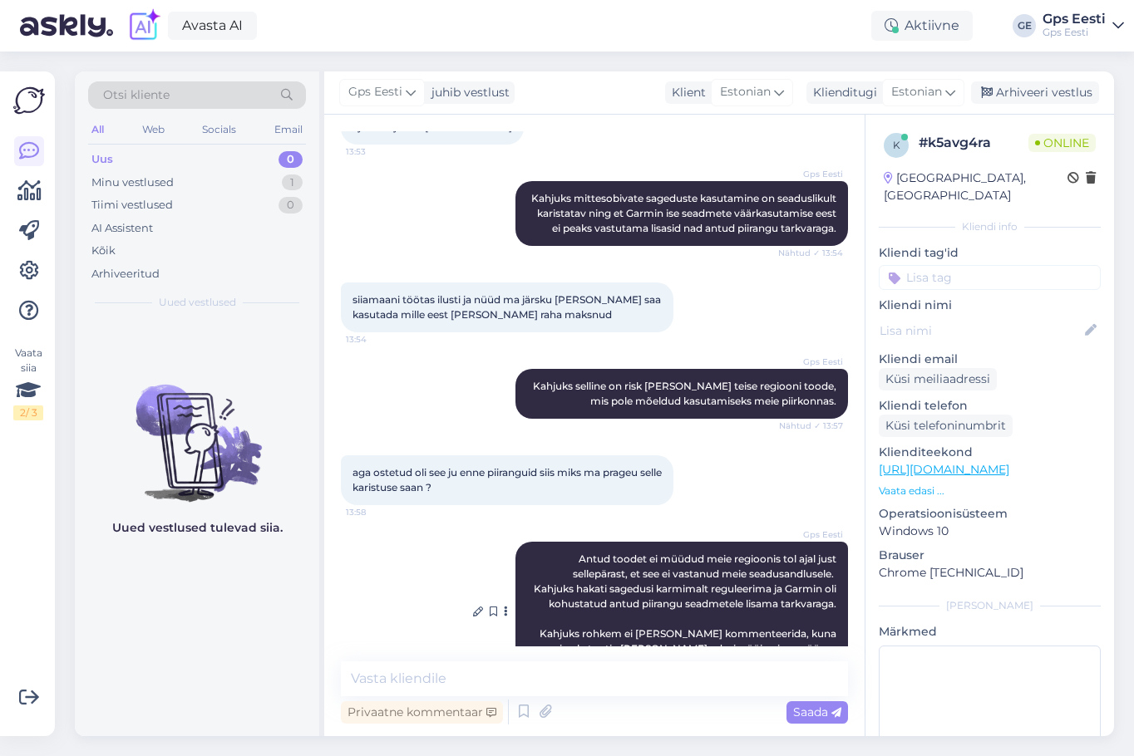
scroll to position [1076, 0]
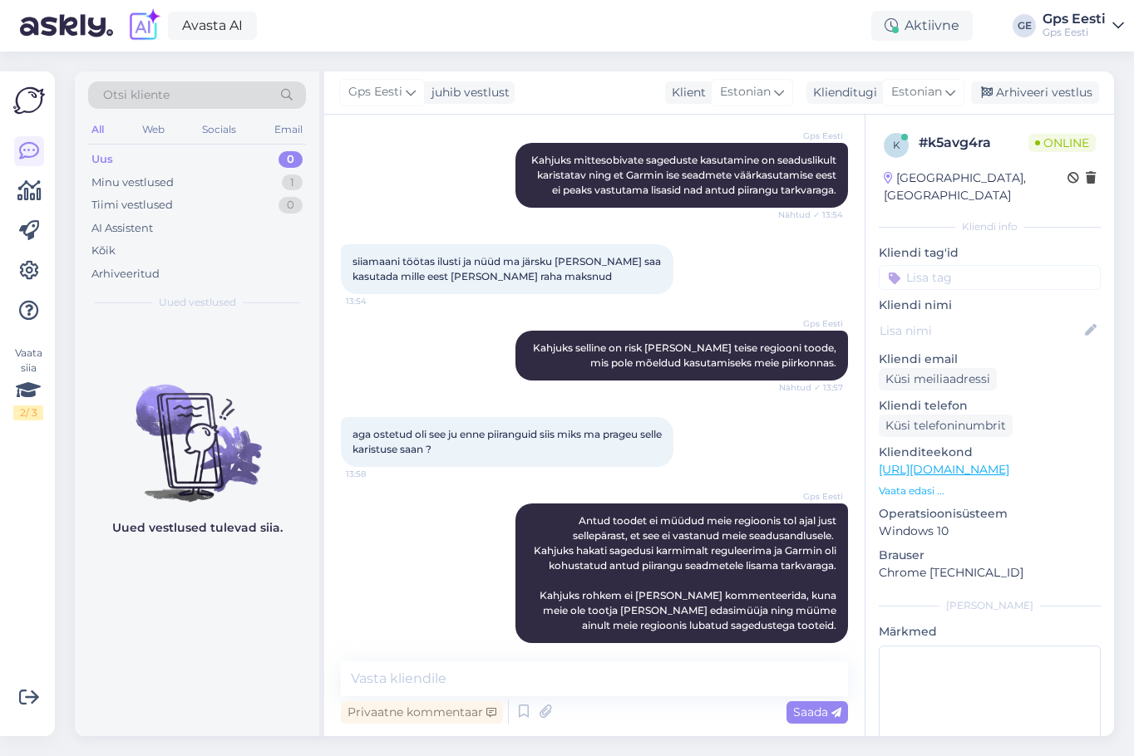
click at [180, 628] on div "Uued vestlused tulevad siia." at bounding box center [197, 528] width 244 height 416
click at [1032, 98] on div "Arhiveeri vestlus" at bounding box center [1035, 92] width 128 height 22
